Goal: Answer question/provide support

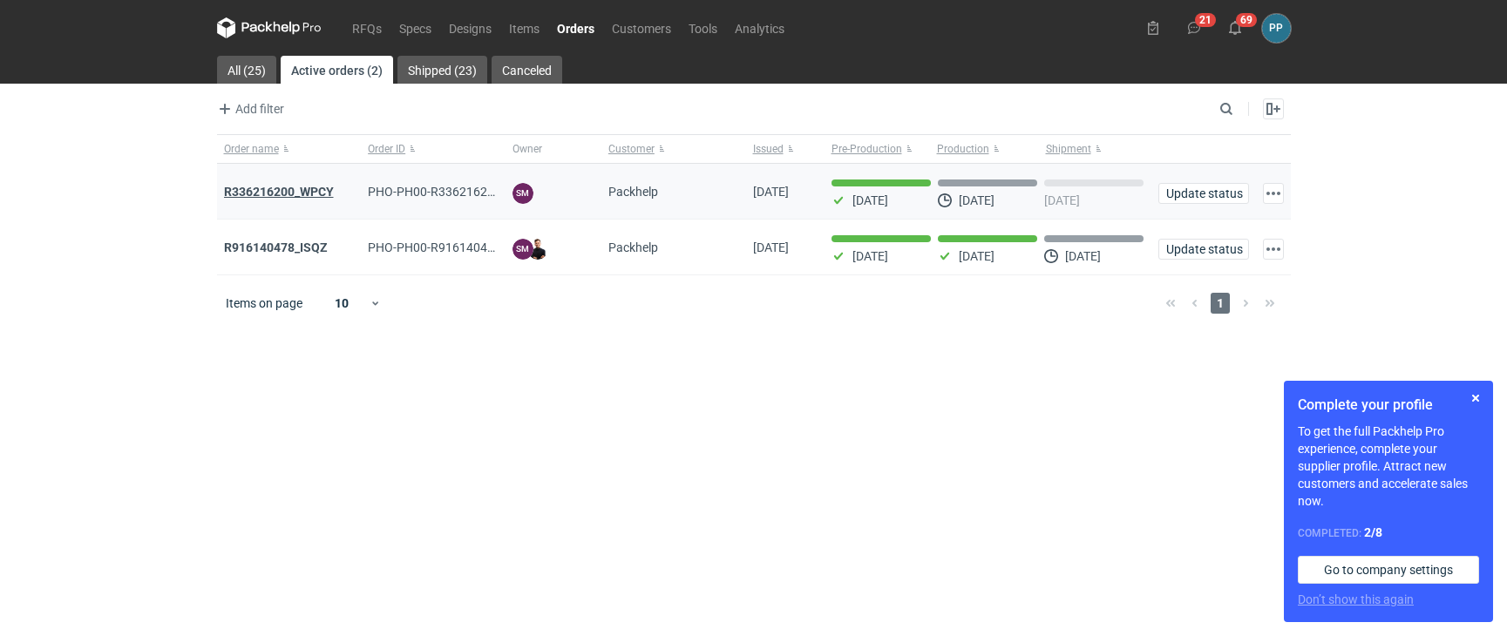
click at [257, 194] on strong "R336216200_WPCY" at bounding box center [279, 192] width 110 height 14
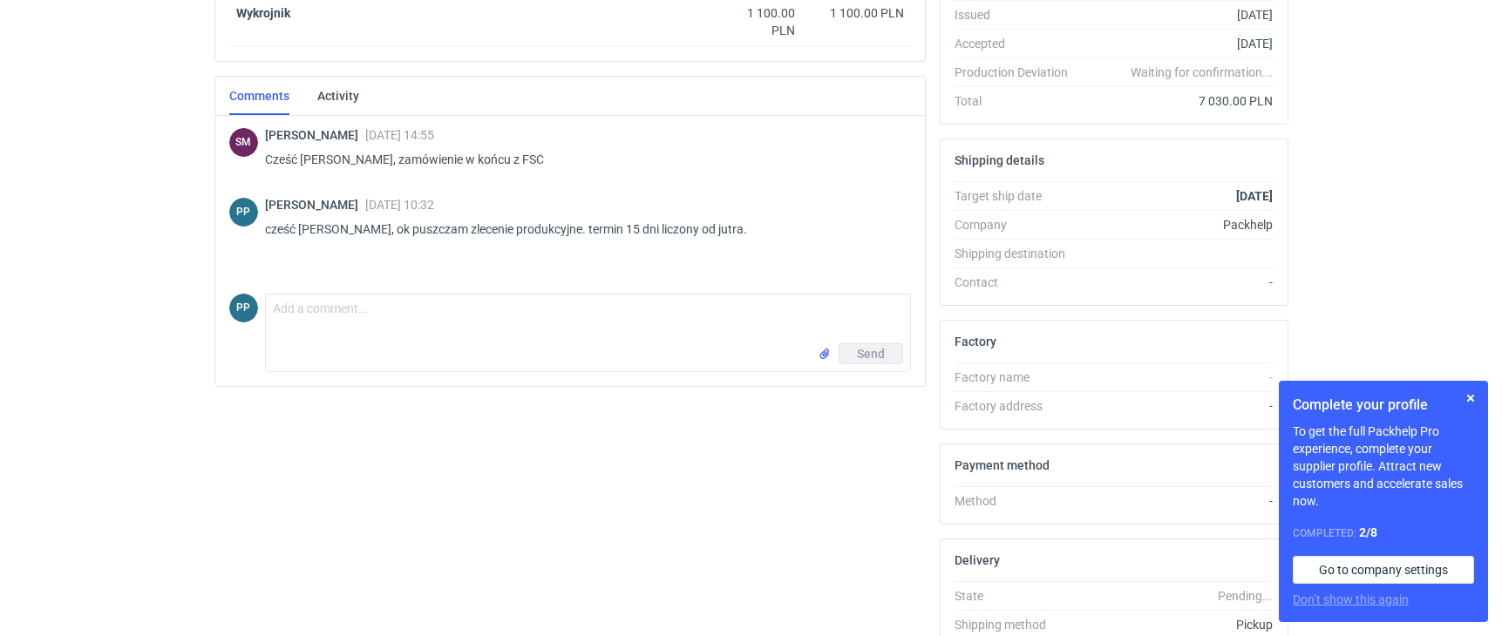
scroll to position [370, 0]
click at [312, 315] on textarea "Comment message" at bounding box center [588, 321] width 644 height 49
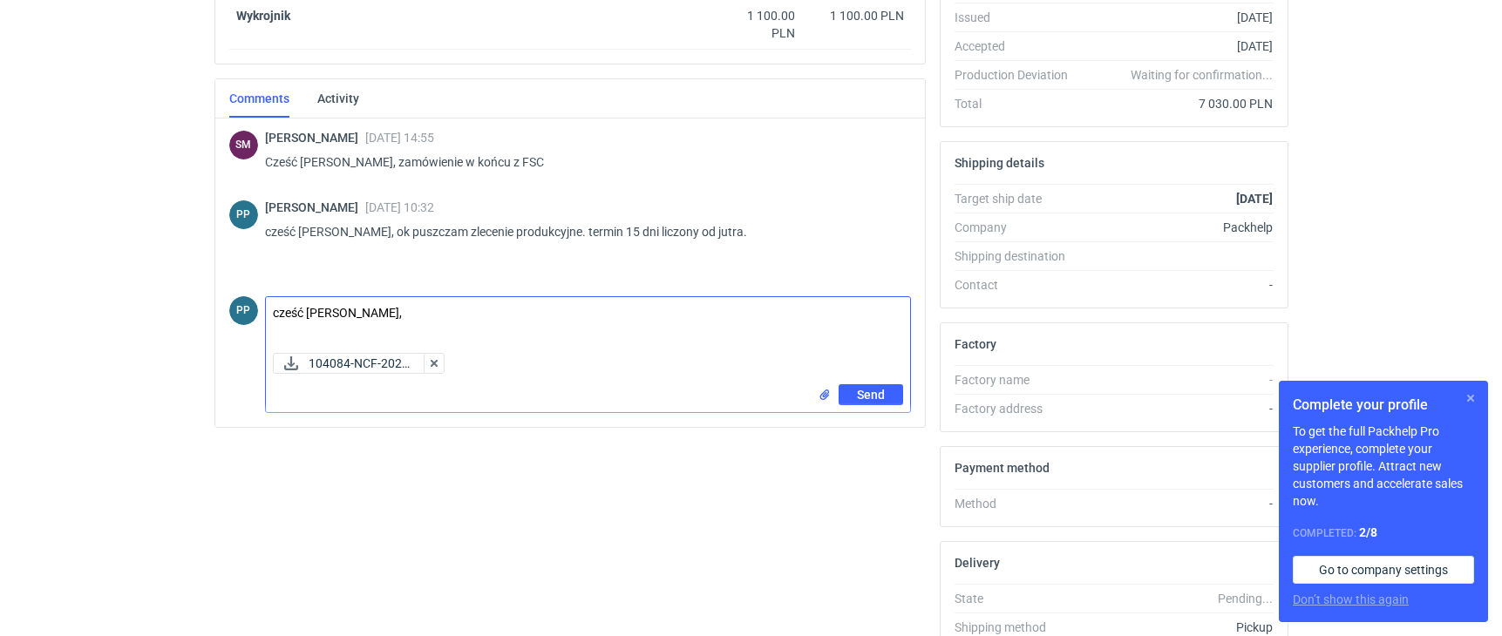
scroll to position [370, 2]
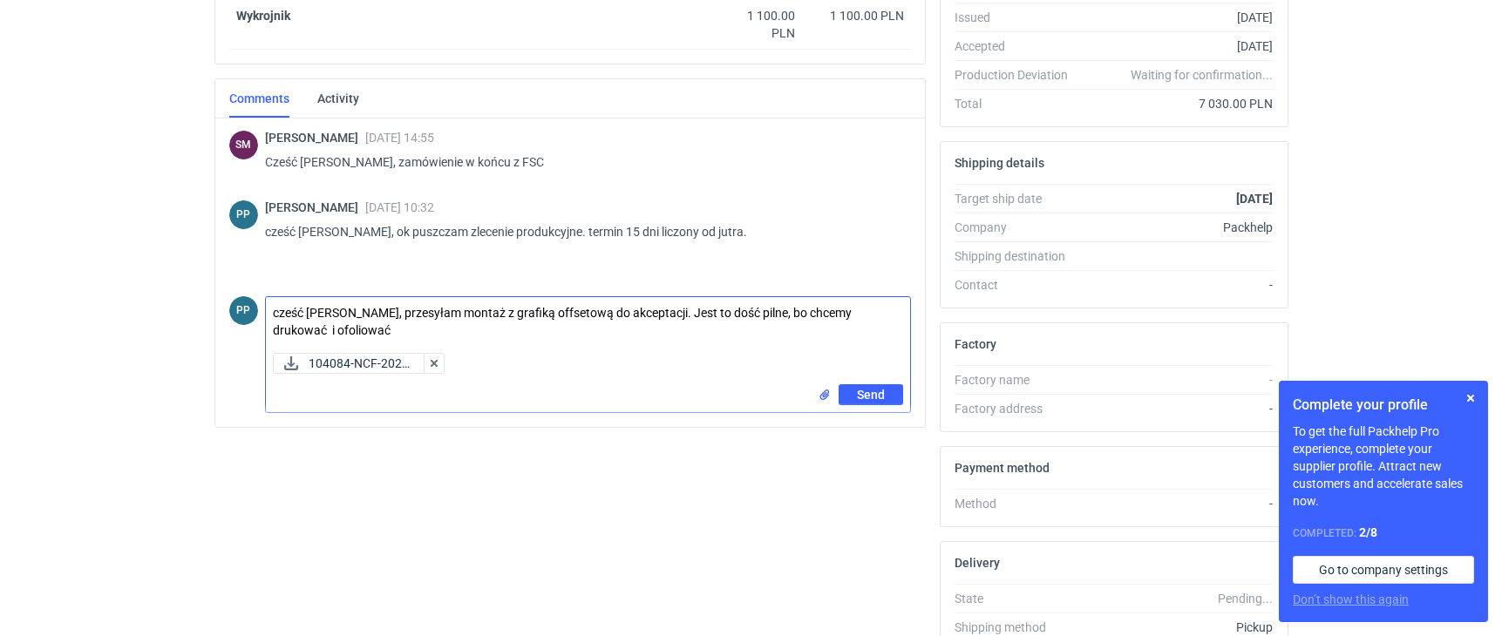
drag, startPoint x: 232, startPoint y: 352, endPoint x: 336, endPoint y: 327, distance: 107.6
click at [334, 326] on textarea "cześć [PERSON_NAME], przesyłam montaż z grafiką offsetową do akceptacji. Jest t…" at bounding box center [588, 321] width 644 height 49
drag, startPoint x: 335, startPoint y: 327, endPoint x: 267, endPoint y: 328, distance: 68.0
click at [267, 328] on textarea "cześć [PERSON_NAME], przesyłam montaż z grafiką offsetową do akceptacji. Jest t…" at bounding box center [588, 321] width 644 height 49
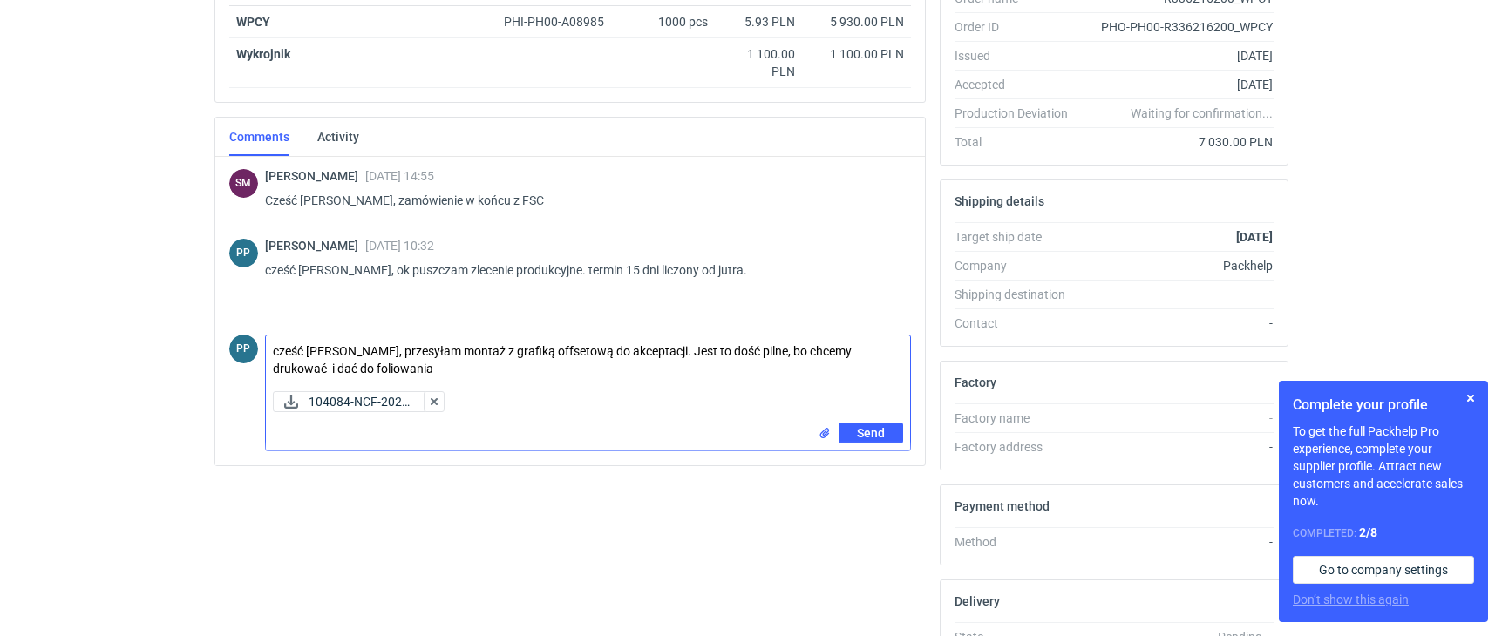
scroll to position [360, 2]
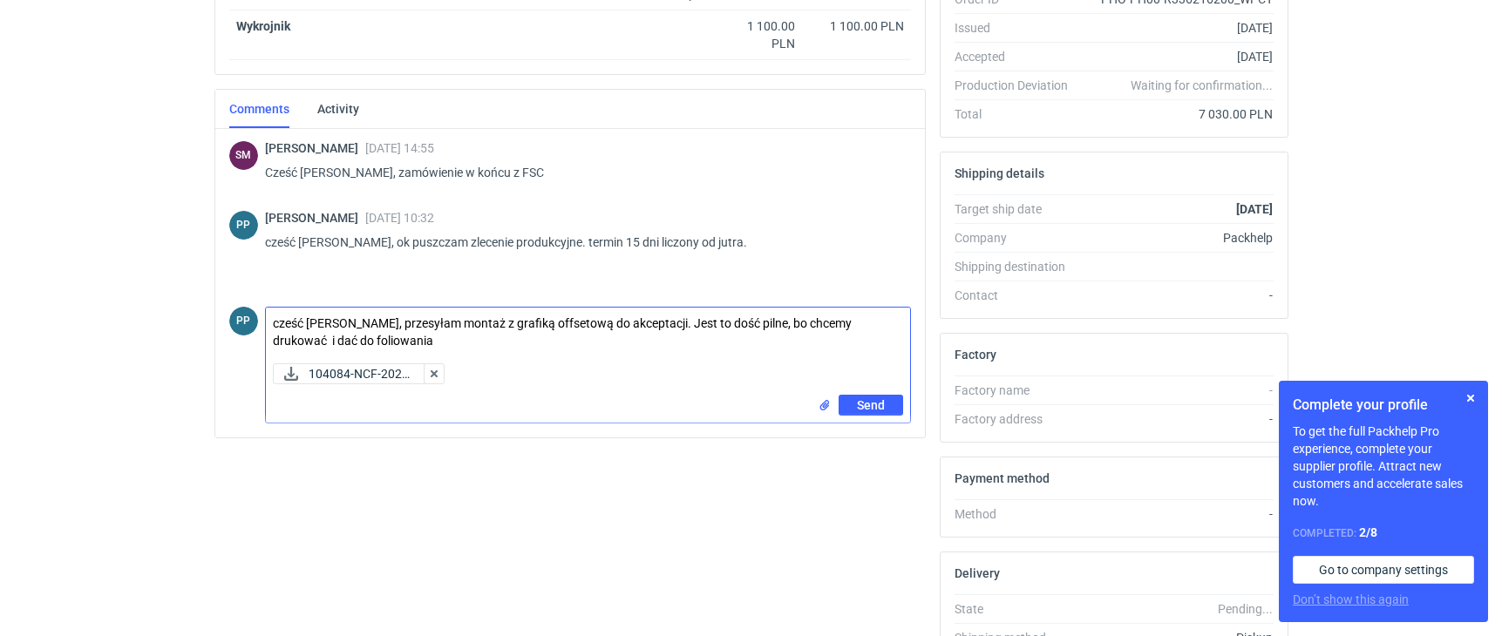
drag, startPoint x: 341, startPoint y: 342, endPoint x: 283, endPoint y: 340, distance: 57.5
click at [268, 344] on textarea "cześć [PERSON_NAME], przesyłam montaż z grafiką offsetową do akceptacji. Jest t…" at bounding box center [588, 332] width 644 height 49
click at [465, 351] on textarea "cześć [PERSON_NAME], przesyłam montaż z grafiką offsetową do akceptacji. Jest t…" at bounding box center [588, 332] width 644 height 49
drag, startPoint x: 389, startPoint y: 346, endPoint x: 254, endPoint y: 340, distance: 135.2
click at [254, 340] on div "PP Comment message cześć [PERSON_NAME], przesyłam montaż z grafiką offsetową do…" at bounding box center [569, 362] width 681 height 124
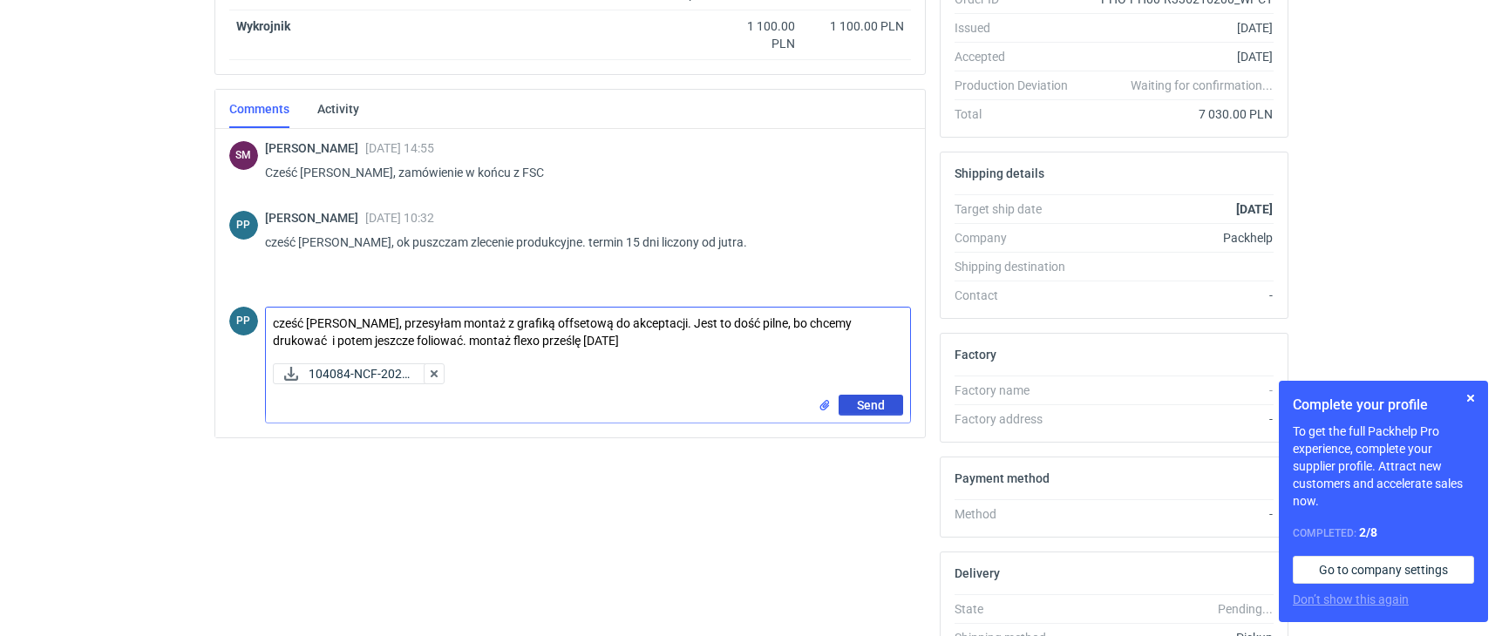
type textarea "cześć [PERSON_NAME], przesyłam montaż z grafiką offsetową do akceptacji. Jest t…"
click at [876, 407] on span "Send" at bounding box center [871, 405] width 28 height 12
